Goal: Information Seeking & Learning: Get advice/opinions

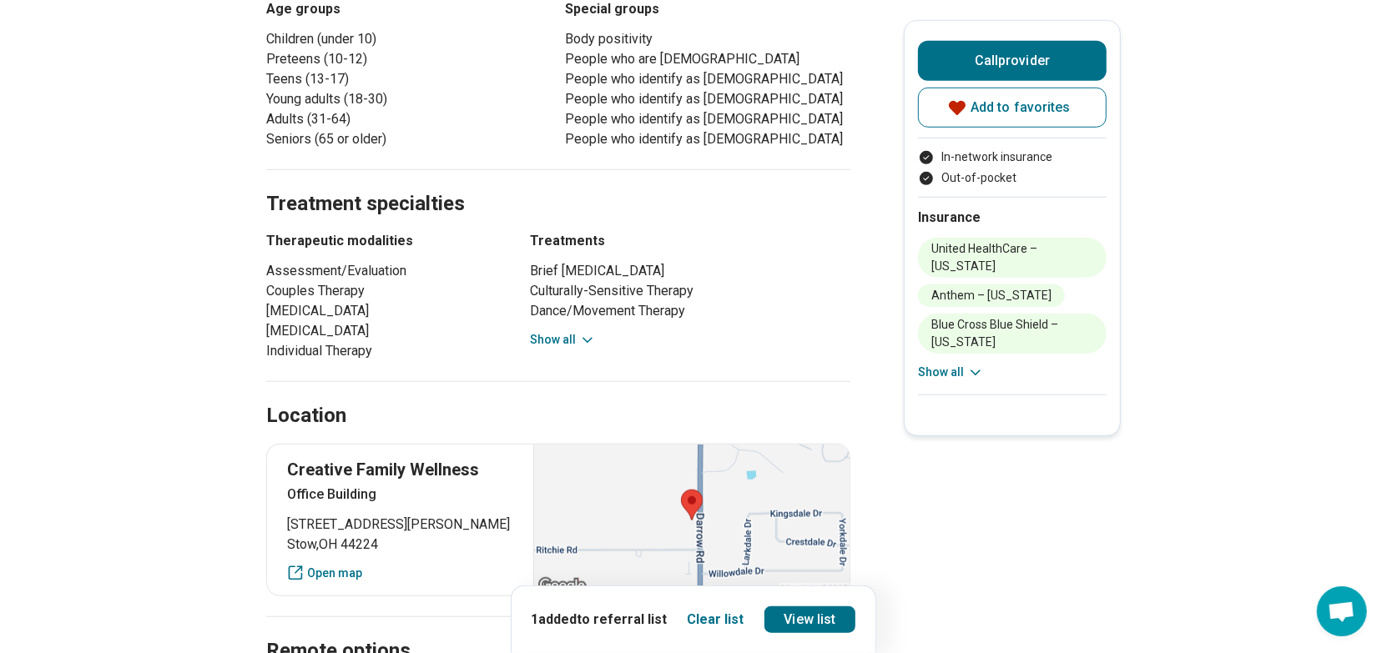
scroll to position [834, 0]
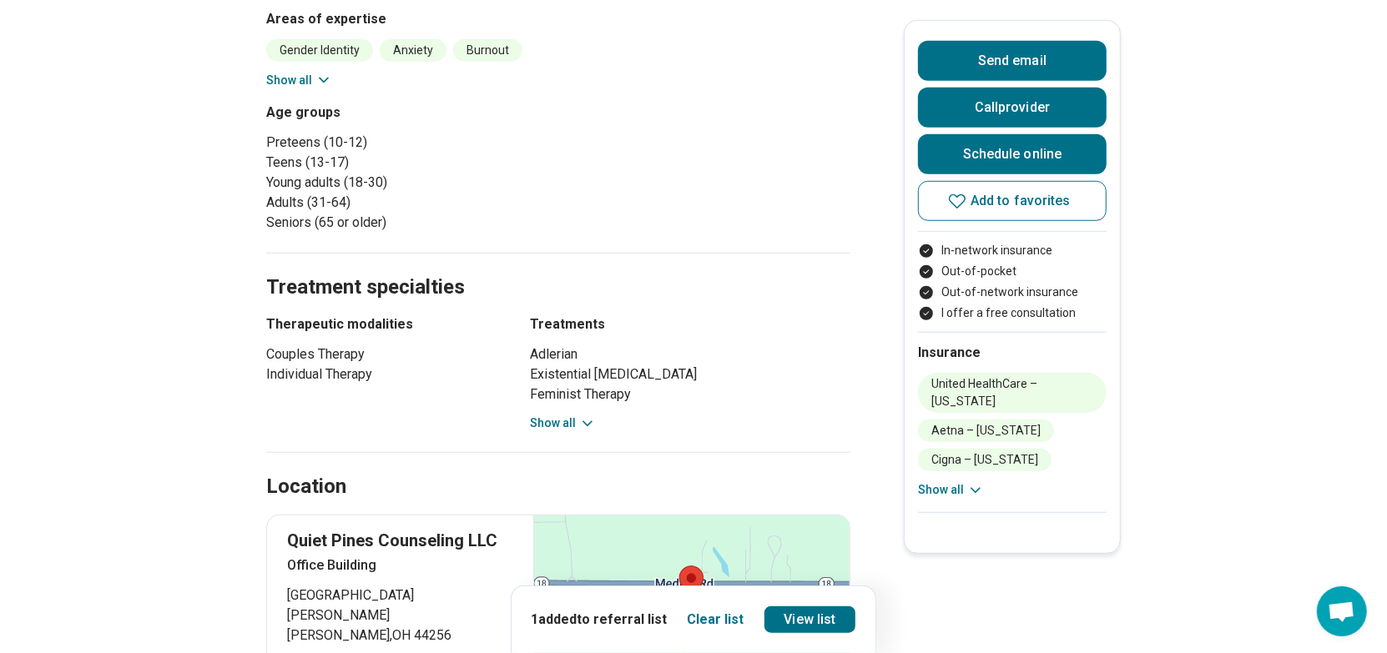
scroll to position [1168, 0]
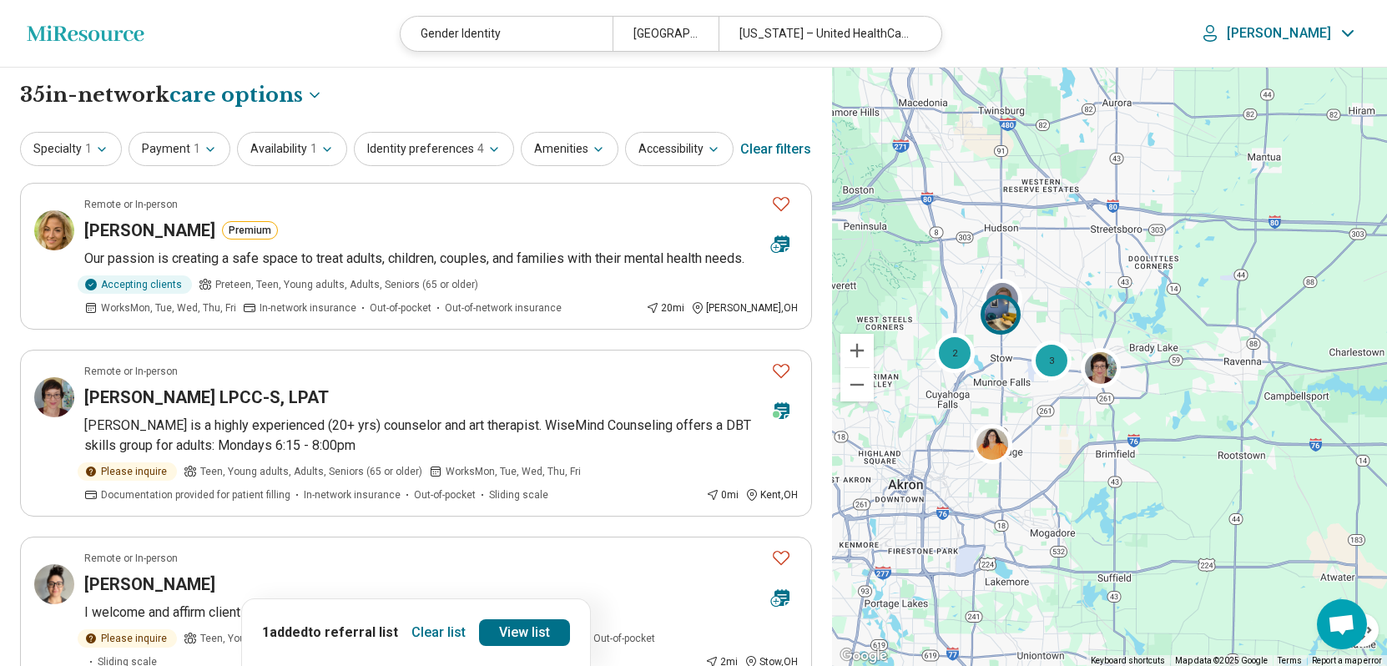
select select "***"
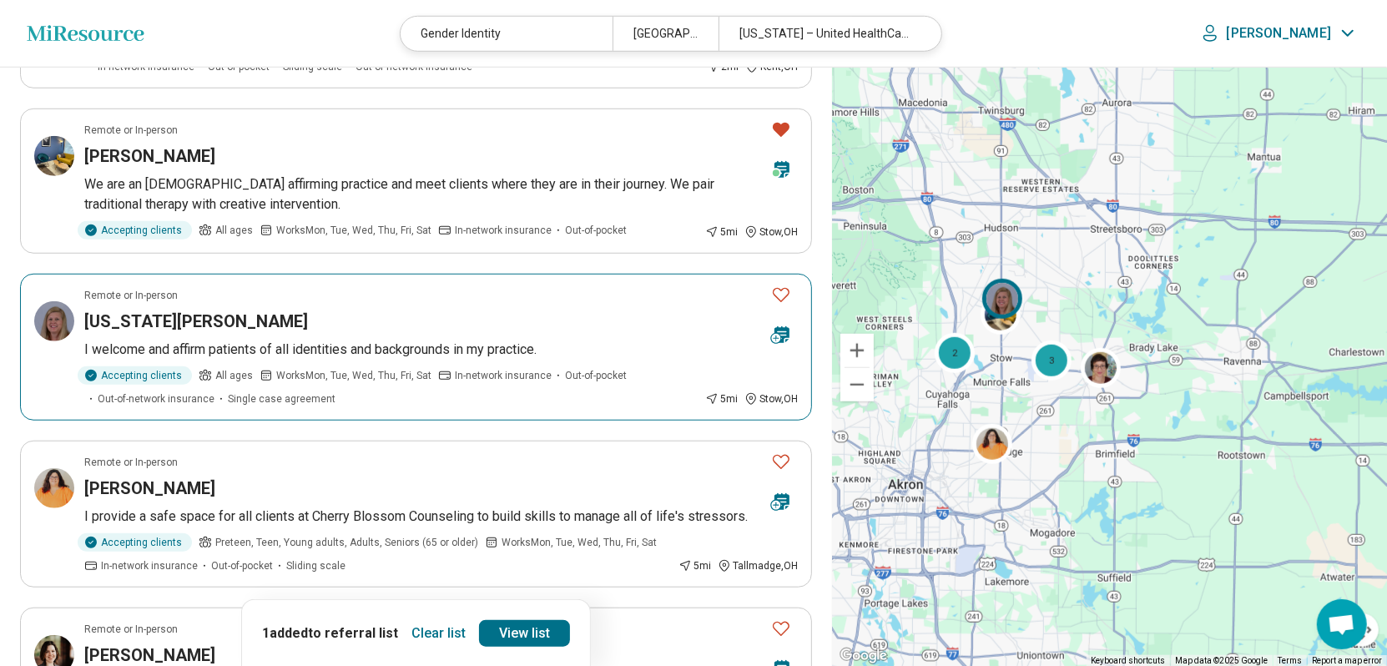
scroll to position [1001, 0]
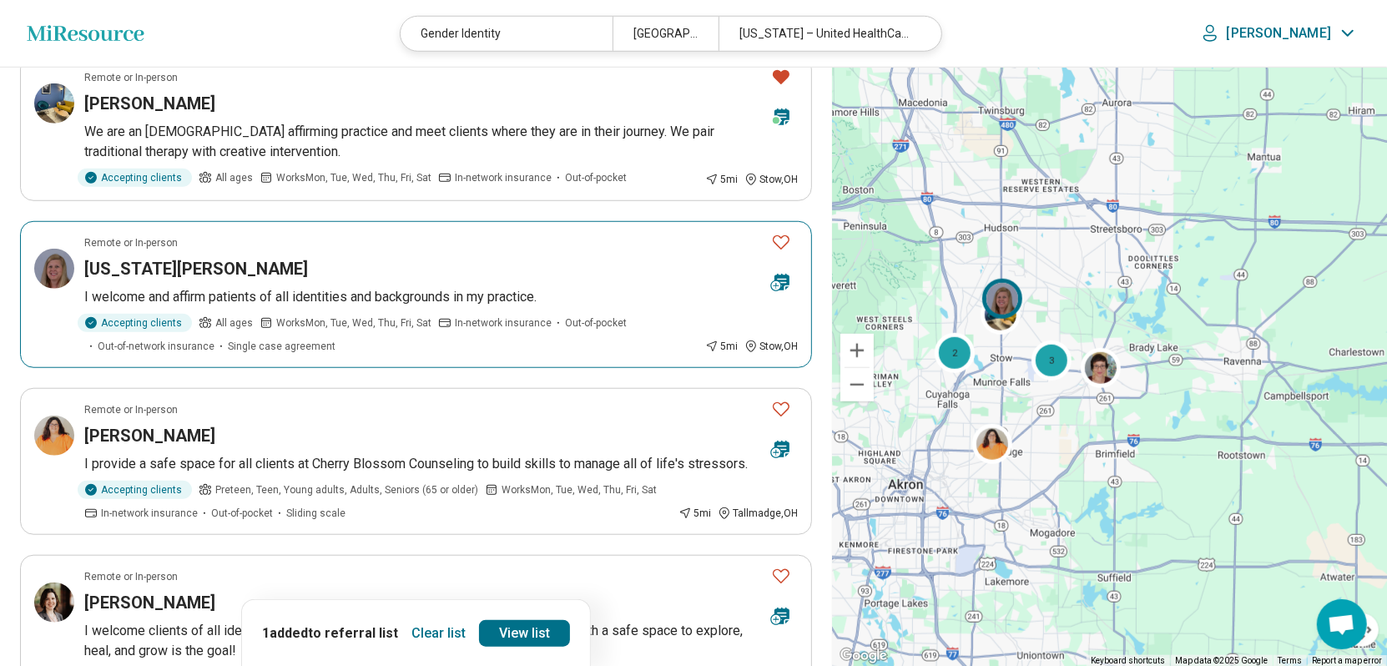
click at [149, 274] on h3 "Virginia Clark" at bounding box center [196, 268] width 224 height 23
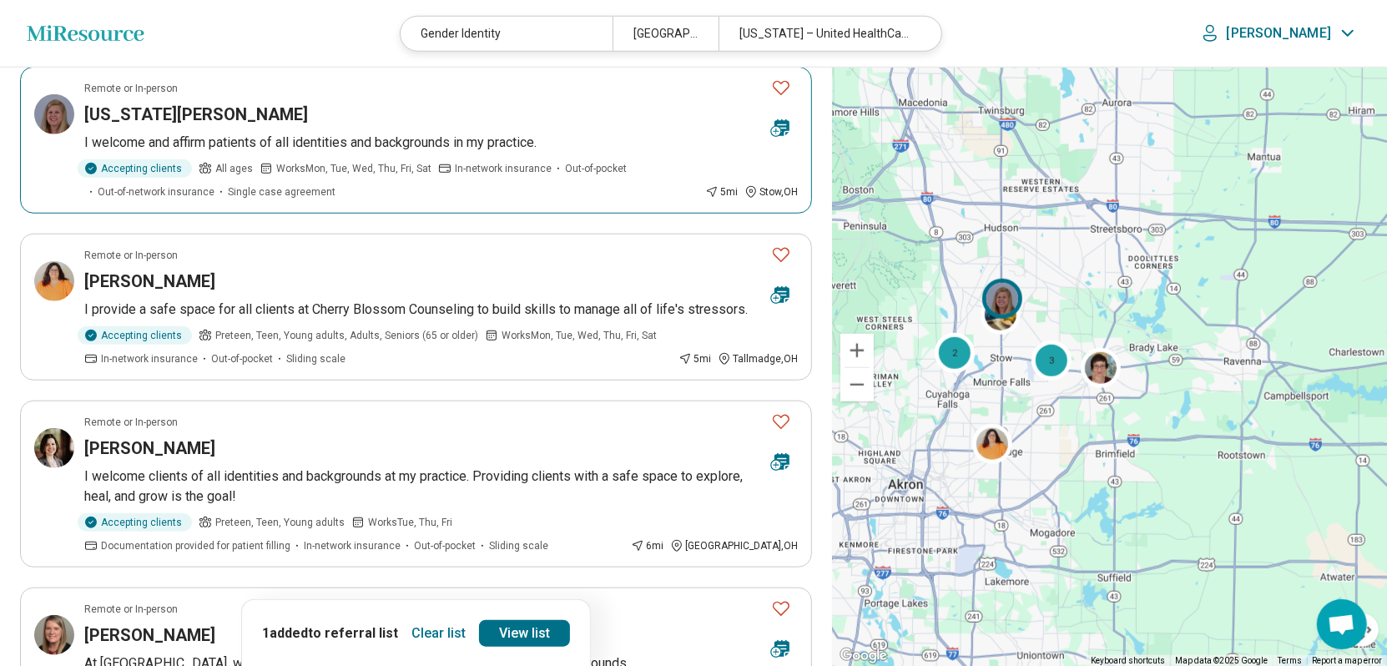
scroll to position [1168, 0]
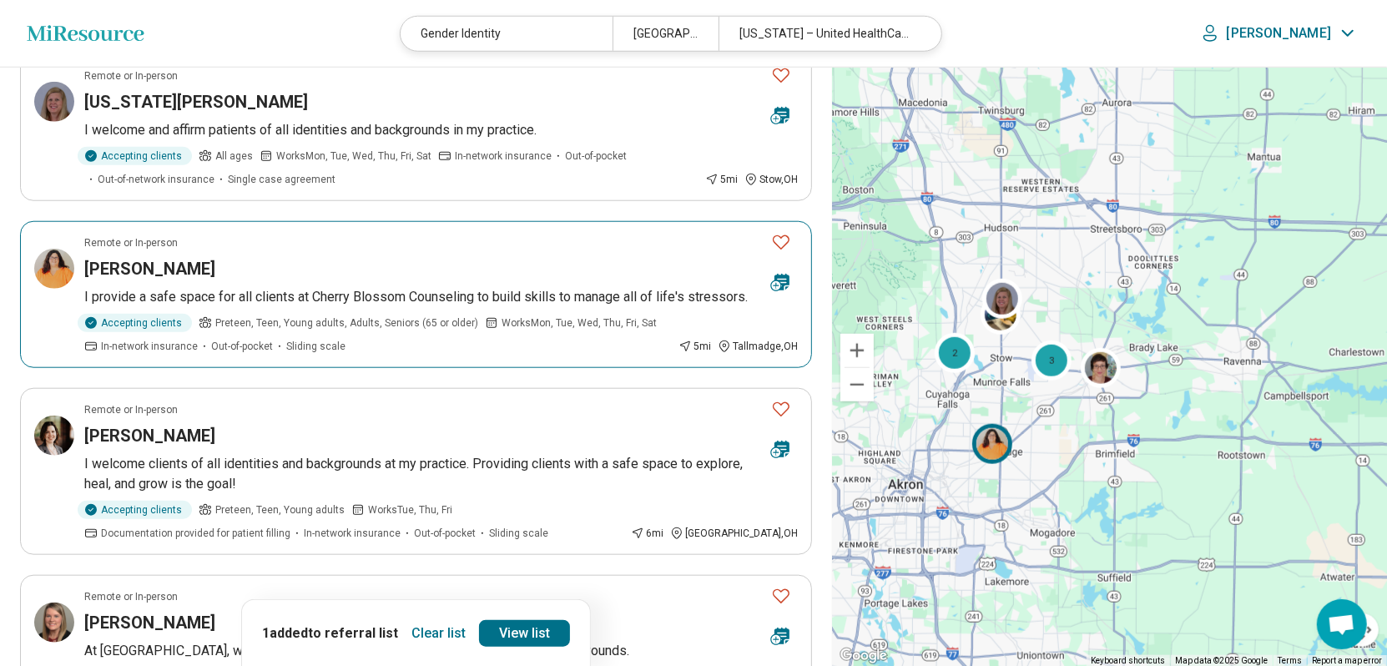
click at [151, 261] on h3 "[PERSON_NAME]" at bounding box center [149, 268] width 131 height 23
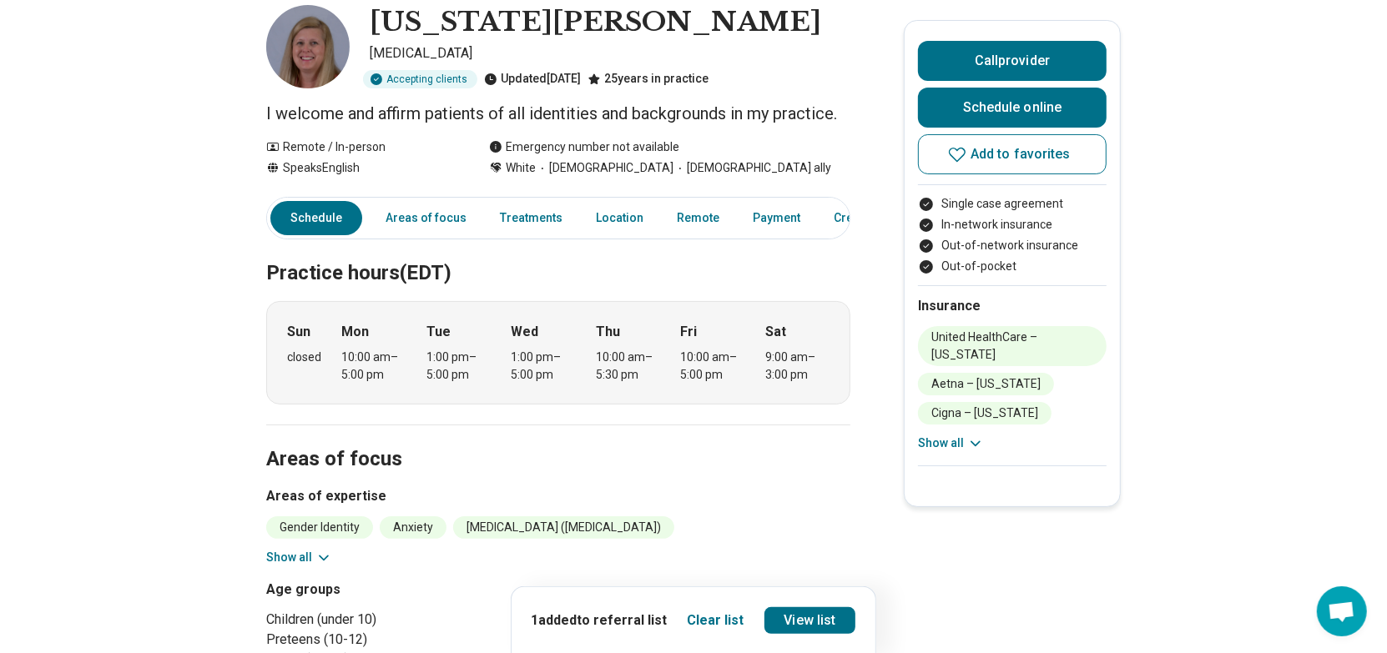
scroll to position [167, 0]
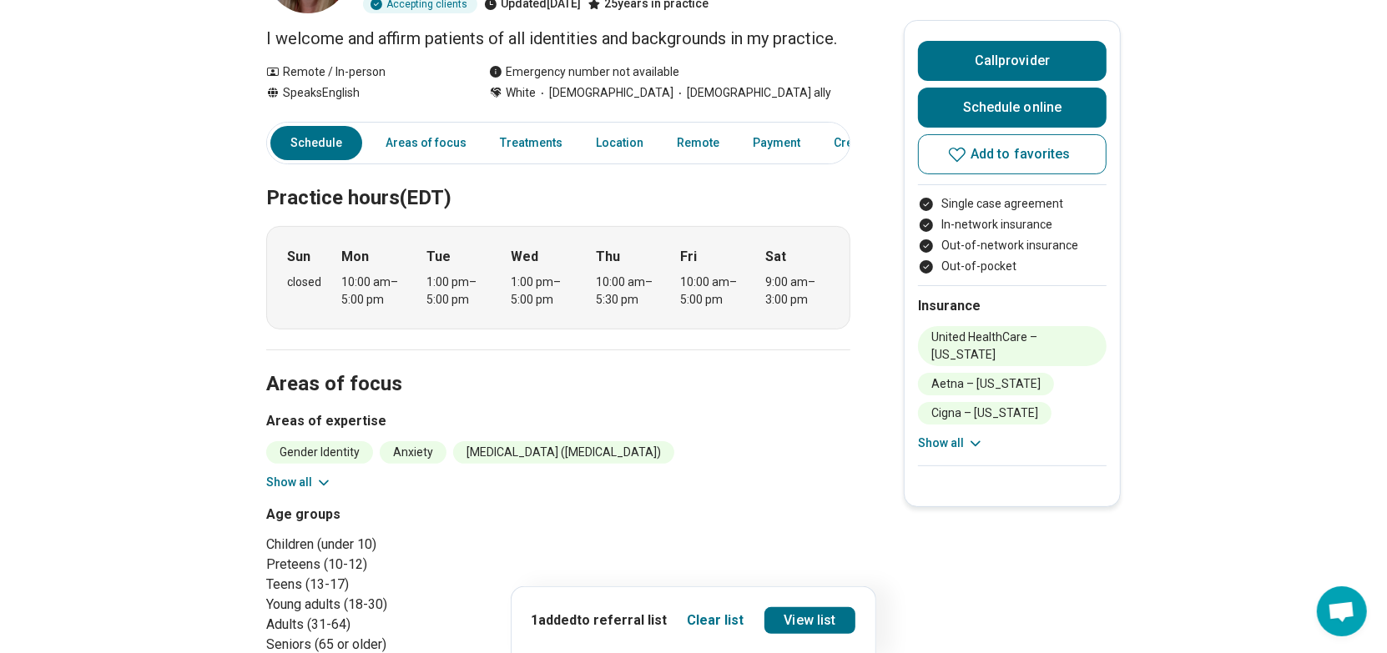
click at [314, 455] on li "Gender Identity" at bounding box center [319, 452] width 107 height 23
click at [315, 481] on button "Show all" at bounding box center [299, 483] width 66 height 18
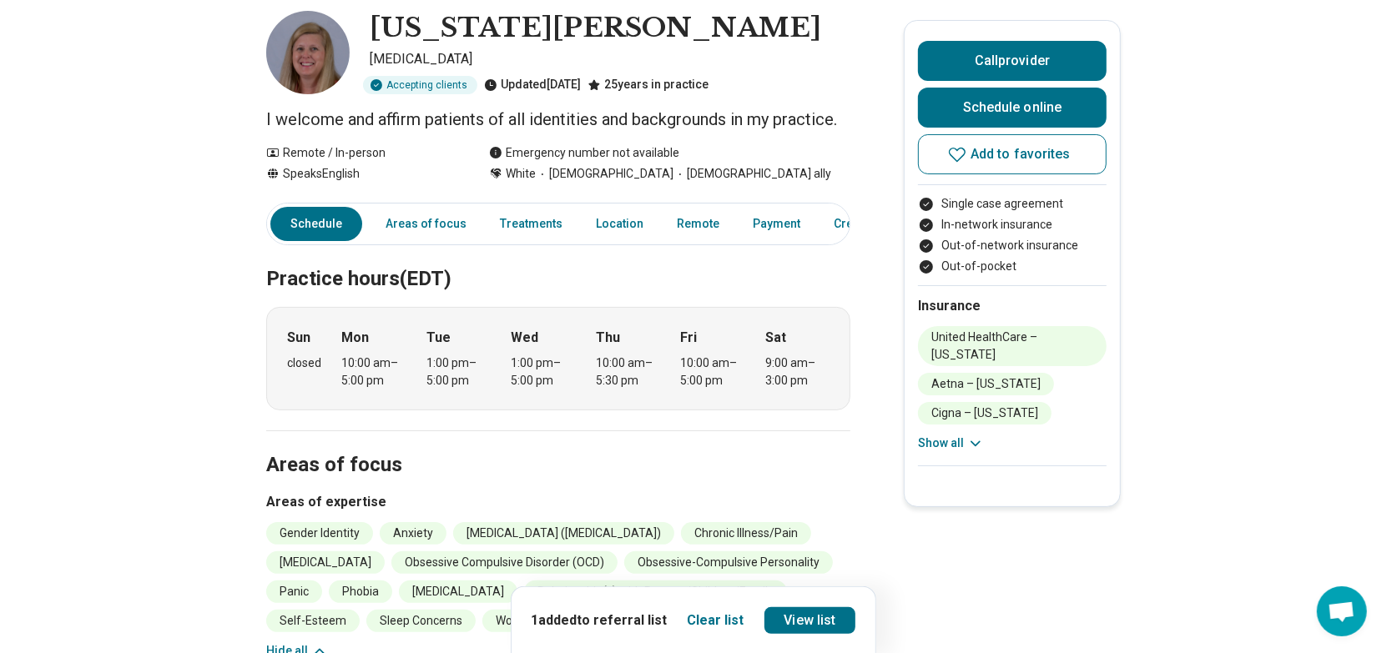
scroll to position [83, 0]
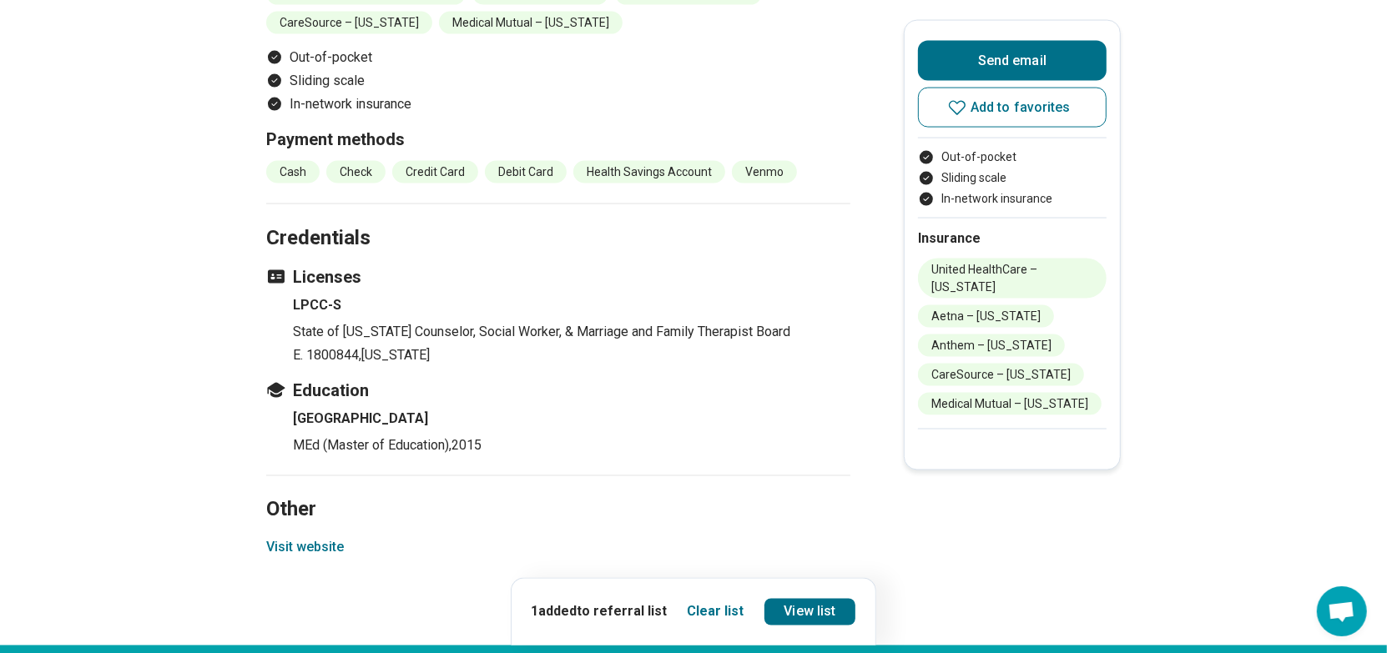
scroll to position [2003, 0]
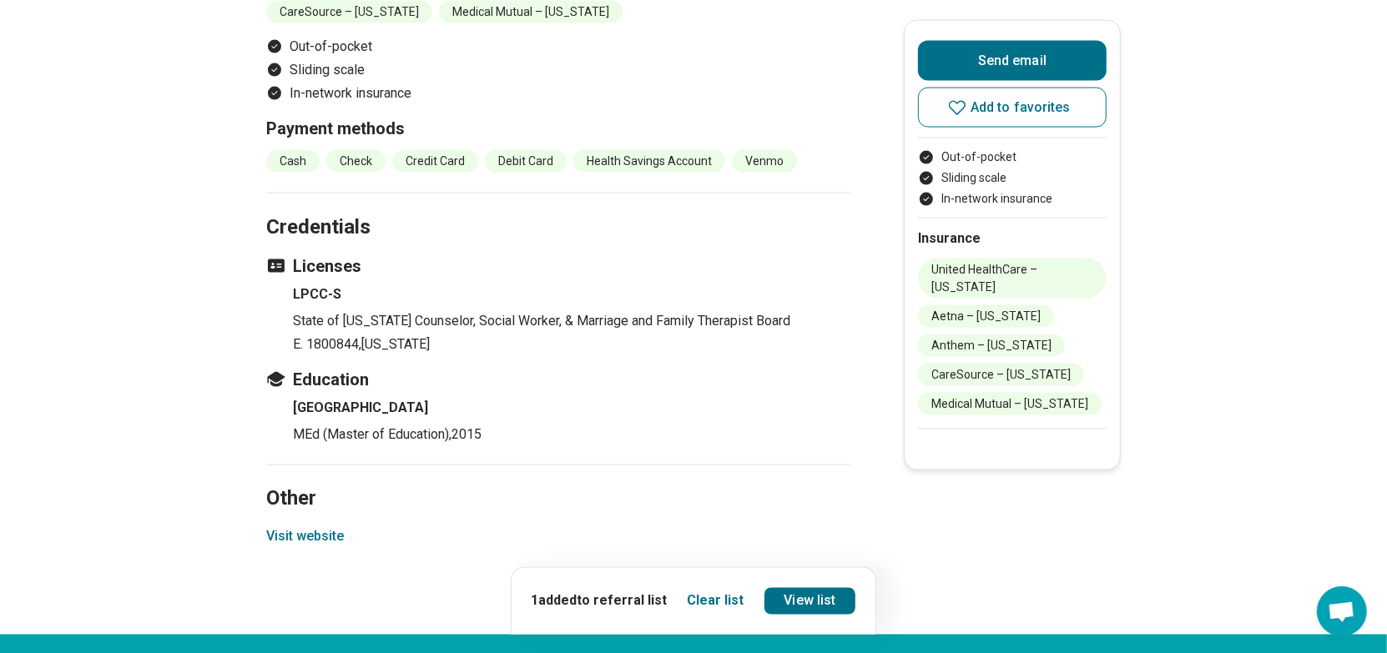
click at [309, 527] on button "Visit website" at bounding box center [305, 537] width 78 height 20
